Goal: Find specific page/section: Find specific page/section

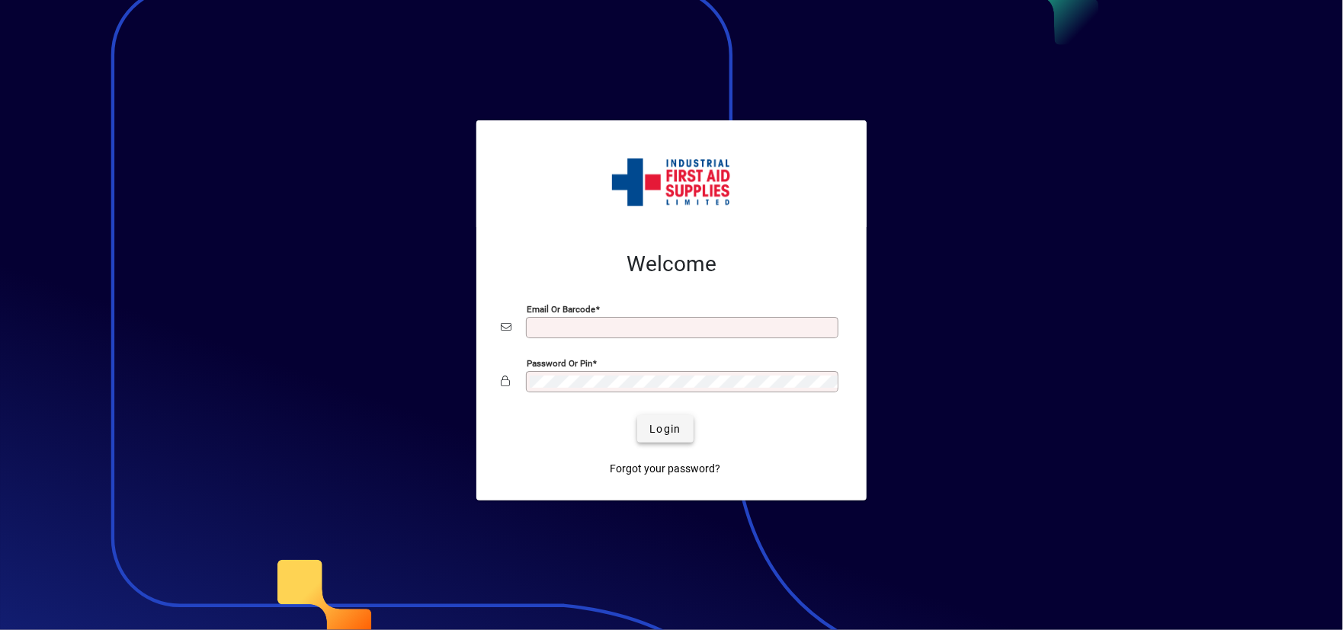
type input "**********"
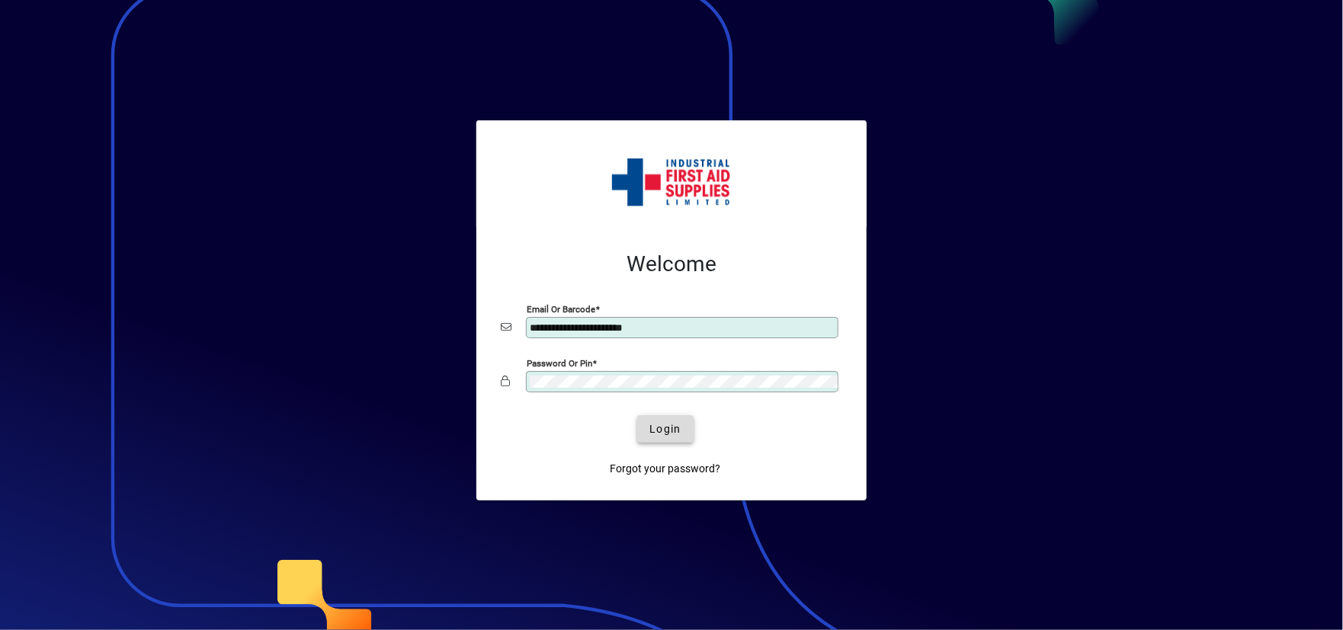
click at [646, 427] on span "submit" at bounding box center [665, 429] width 56 height 37
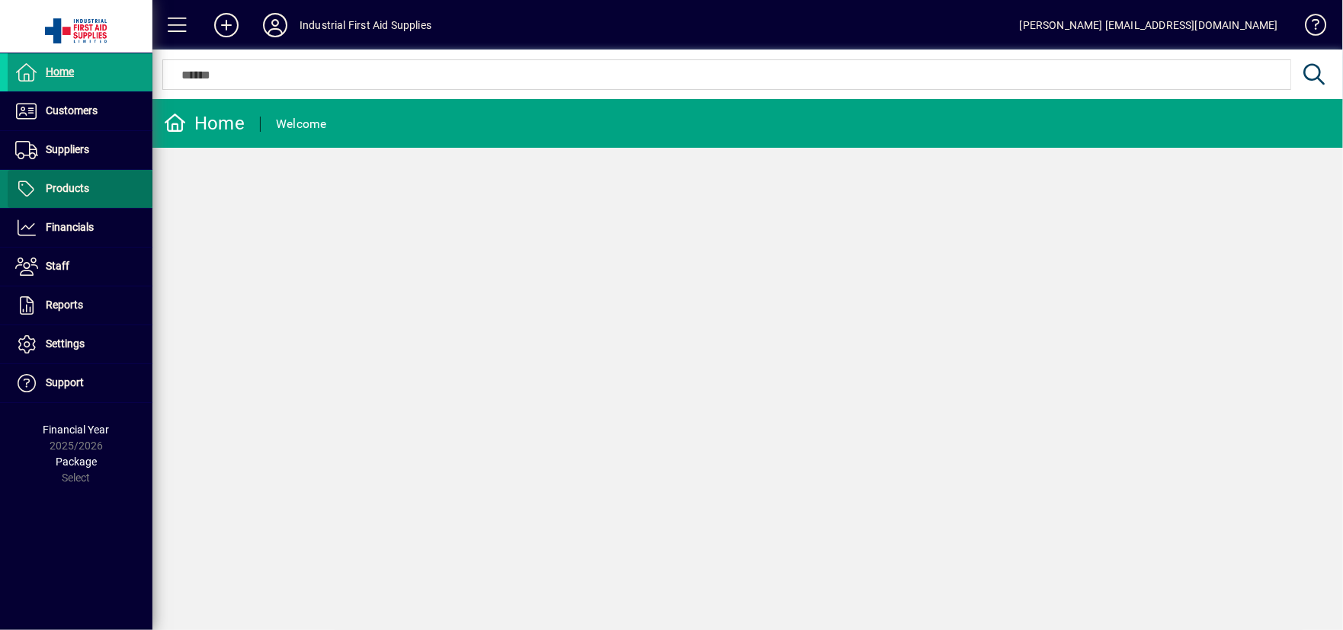
click at [76, 194] on span "Products" at bounding box center [49, 189] width 82 height 18
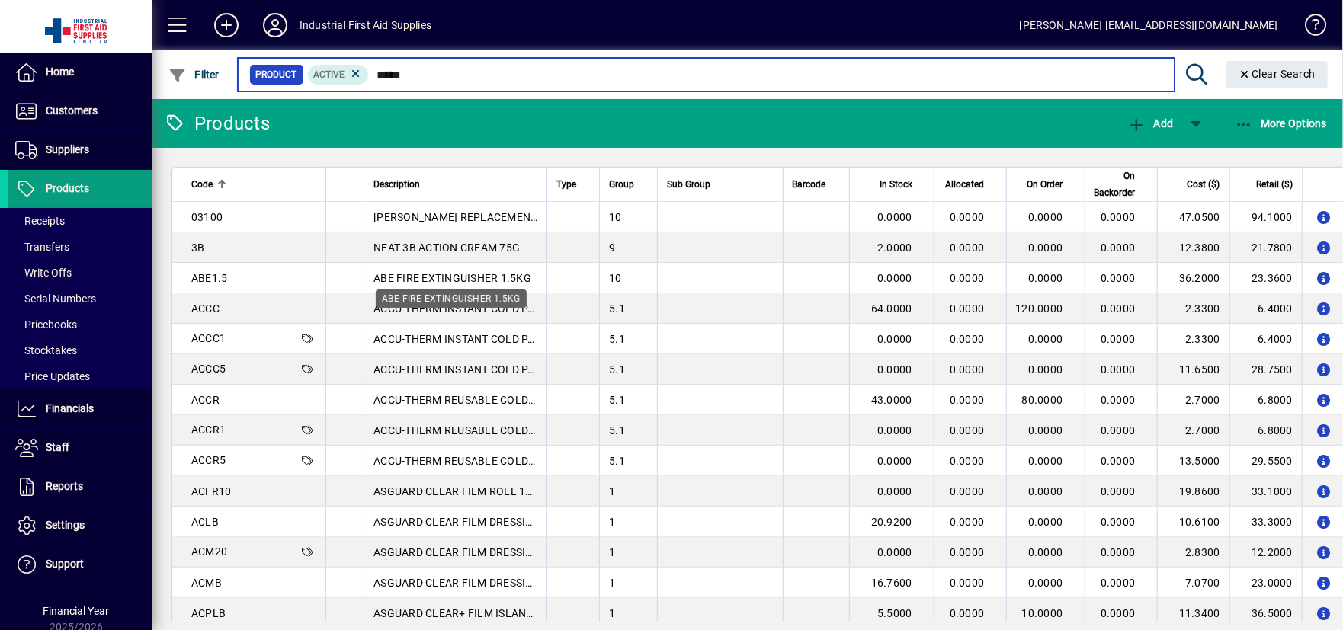
type input "******"
